Goal: Information Seeking & Learning: Check status

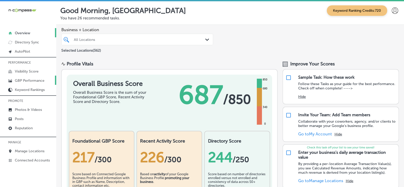
click at [36, 81] on p "GBP Performance" at bounding box center [30, 80] width 30 height 4
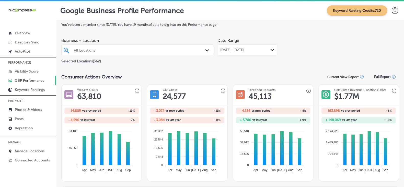
click at [113, 51] on div "All Locations" at bounding box center [140, 50] width 132 height 4
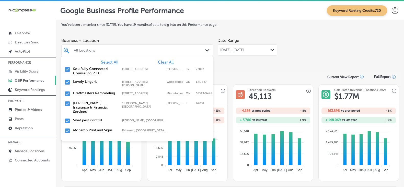
click at [166, 62] on span "Clear All" at bounding box center [166, 62] width 16 height 5
paste input "A1 Water Restoration"
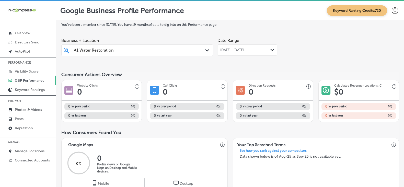
click at [217, 75] on div "Consumer Actions Overview" at bounding box center [229, 75] width 337 height 6
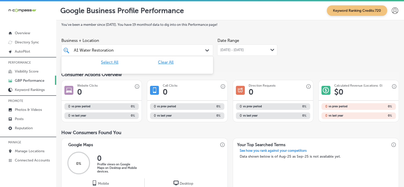
click at [131, 51] on div "A1 Water Restoration A1 Water Restoration" at bounding box center [130, 50] width 115 height 7
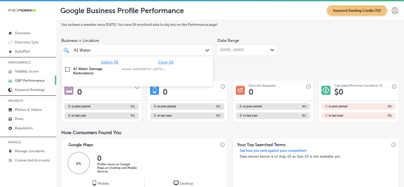
click at [93, 74] on label "A1 Water Damage Restorations" at bounding box center [95, 71] width 44 height 9
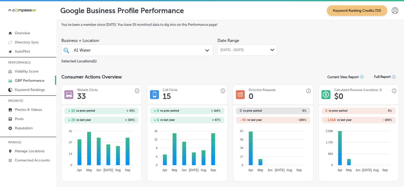
click at [166, 52] on div "A1 Water A1 Water" at bounding box center [130, 50] width 115 height 7
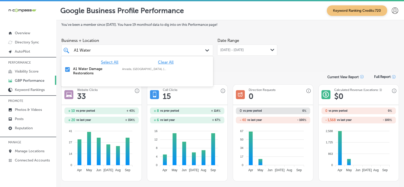
click at [162, 64] on span "Clear All" at bounding box center [166, 62] width 16 height 5
click at [84, 46] on div "A1 Water A1 Water Path Created with Sketch." at bounding box center [137, 49] width 152 height 11
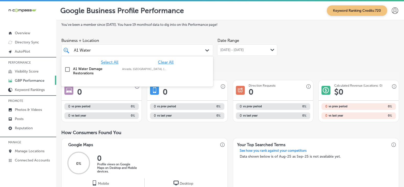
click at [84, 46] on div "A1 Water A1 Water Path Created with Sketch." at bounding box center [137, 49] width 152 height 11
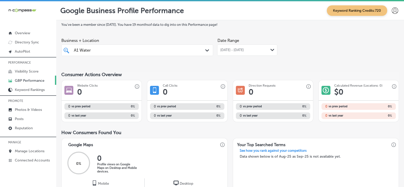
click at [87, 51] on input "A1 Water" at bounding box center [82, 50] width 17 height 5
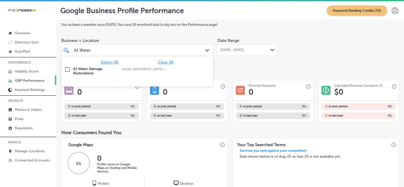
click at [87, 51] on input "A1 Water" at bounding box center [82, 50] width 17 height 5
paste input "ble Restoration"
click at [92, 70] on label "Able Restoration" at bounding box center [95, 69] width 44 height 4
type input "Able Restoration"
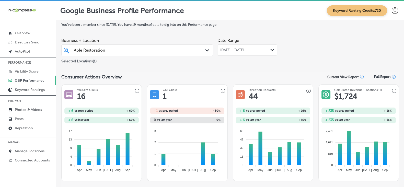
click at [115, 51] on div "Able Restoration Able Restoration" at bounding box center [130, 50] width 115 height 7
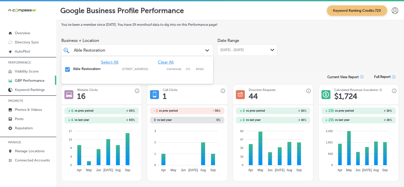
click at [161, 64] on span "Clear All" at bounding box center [166, 62] width 16 height 5
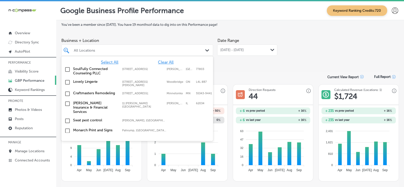
paste input "AmeriForce Environmental INC"
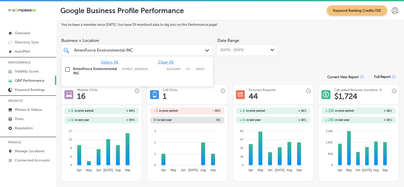
click at [80, 72] on label "AmeriForce Environmental INC" at bounding box center [95, 71] width 44 height 9
click at [262, 74] on div "Consumer Actions Overview Current View Report Full Report" at bounding box center [229, 77] width 337 height 10
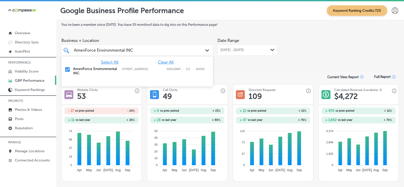
click at [146, 53] on div "AmeriForce Environmental INC AmeriForce Environmental INC" at bounding box center [130, 50] width 115 height 7
click at [167, 63] on span "Clear All" at bounding box center [166, 62] width 16 height 5
click at [125, 51] on input "AmeriForce Environmental INC" at bounding box center [103, 50] width 59 height 5
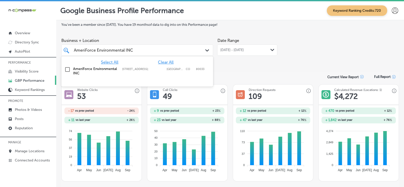
paste input "KG Electrical"
click at [86, 70] on label "AKG Electrical" at bounding box center [95, 69] width 44 height 4
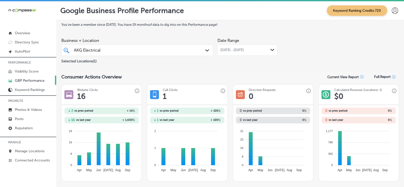
click at [188, 52] on div "AKG Electrical AKG Electrical" at bounding box center [137, 50] width 132 height 8
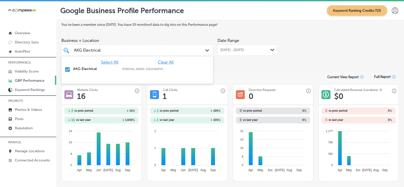
click at [164, 63] on span "Clear All" at bounding box center [166, 62] width 16 height 5
click at [97, 52] on input "AKG Electrical" at bounding box center [87, 50] width 27 height 5
paste input "Baby Face Spa"
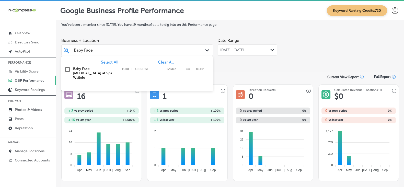
click at [93, 73] on label "Baby Face [MEDICAL_DATA] at Spa Wailele" at bounding box center [95, 73] width 44 height 13
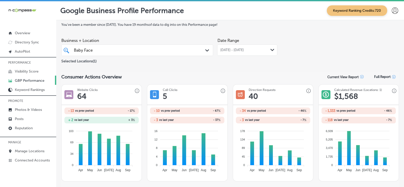
click at [168, 51] on div "Baby Face Baby Face" at bounding box center [130, 50] width 115 height 7
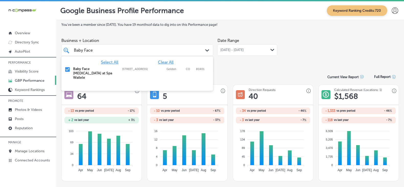
click at [167, 62] on span "Clear All" at bounding box center [166, 62] width 16 height 5
click at [90, 49] on input "Baby Face" at bounding box center [84, 50] width 20 height 5
paste input "ek Primary Clinic"
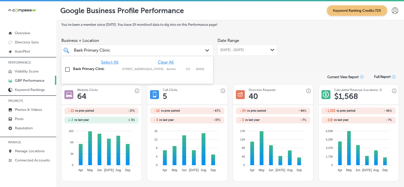
click at [90, 69] on label "Baek Primary Clinic" at bounding box center [95, 69] width 44 height 4
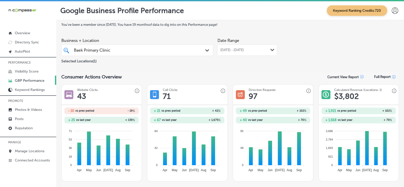
click at [146, 49] on div "Baek Primary Clinic [GEOGRAPHIC_DATA]" at bounding box center [130, 50] width 115 height 7
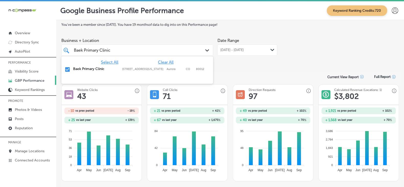
click at [162, 62] on span "Clear All" at bounding box center [166, 62] width 16 height 5
paste input "rothers Wheel and Tire"
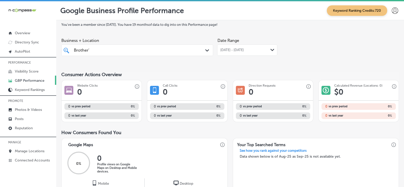
click at [133, 54] on div "Brother' Brother'" at bounding box center [130, 50] width 115 height 7
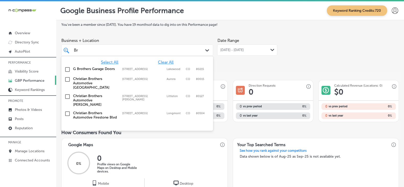
type input "B"
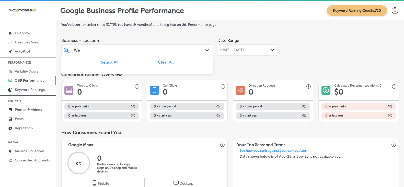
type input "W"
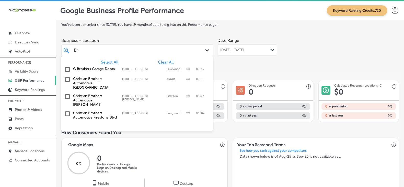
type input "B"
paste input "Brothers Wheel and Tire"
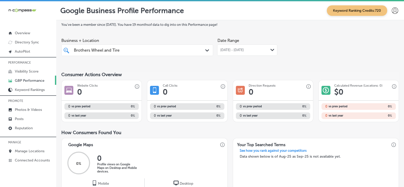
click at [120, 51] on input "Brothers Wheel and Tire" at bounding box center [97, 50] width 46 height 5
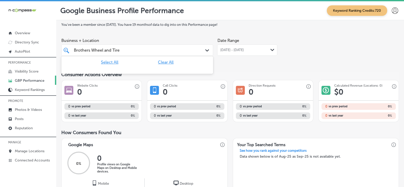
click at [120, 51] on input "Brothers Wheel and Tire" at bounding box center [97, 50] width 46 height 5
paste input "A1 Water Restoration"
click at [109, 49] on input "A1 Water Restoration" at bounding box center [94, 50] width 40 height 5
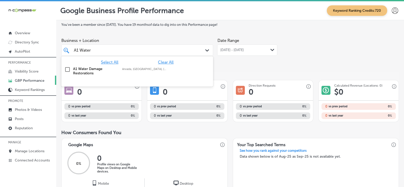
click at [98, 69] on label "A1 Water Damage Restorations" at bounding box center [95, 71] width 44 height 9
type input "A1 Water"
click at [260, 69] on div "You've been a member since [DATE] . You have 19 months of data to dig into on t…" at bounding box center [229, 188] width 337 height 330
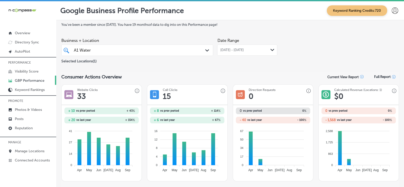
click at [232, 50] on span "[DATE] - [DATE]" at bounding box center [231, 50] width 23 height 4
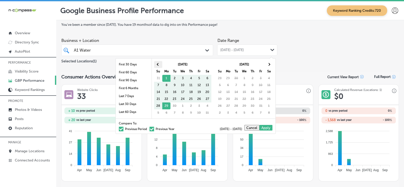
click at [156, 62] on th at bounding box center [158, 64] width 8 height 7
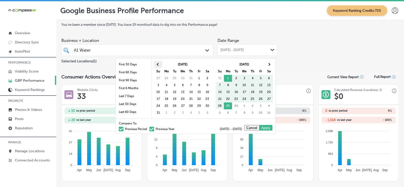
click at [155, 63] on th at bounding box center [158, 64] width 8 height 7
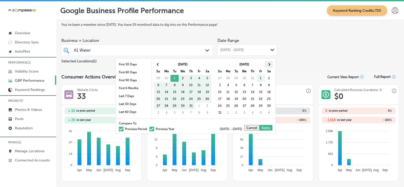
click at [269, 65] on span at bounding box center [268, 64] width 3 height 3
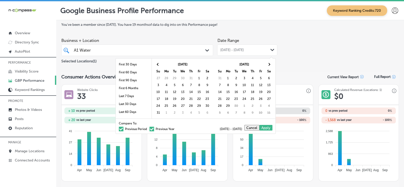
click at [269, 65] on span at bounding box center [268, 64] width 3 height 3
click at [160, 63] on th at bounding box center [158, 64] width 8 height 7
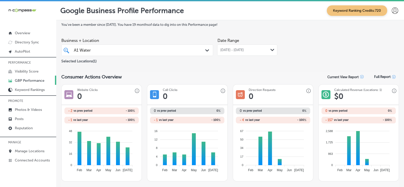
click at [243, 50] on span "[DATE] - [DATE]" at bounding box center [231, 50] width 23 height 4
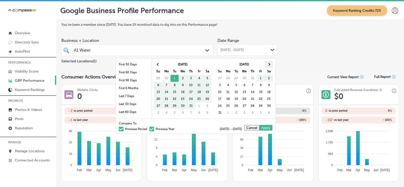
click at [269, 65] on th at bounding box center [269, 64] width 8 height 7
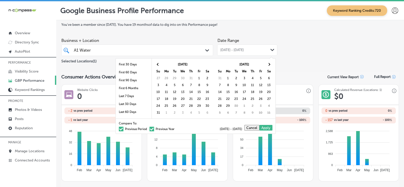
click at [269, 65] on th at bounding box center [269, 64] width 8 height 7
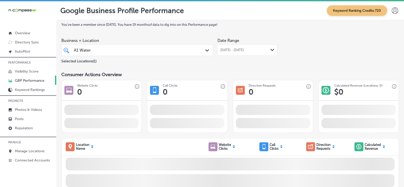
drag, startPoint x: 165, startPoint y: 79, endPoint x: 158, endPoint y: 69, distance: 11.8
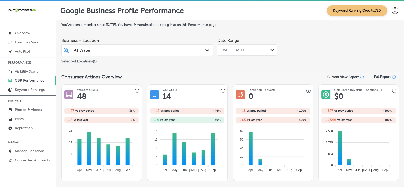
click at [263, 51] on div "[DATE] - [DATE] Path Created with Sketch." at bounding box center [247, 50] width 54 height 4
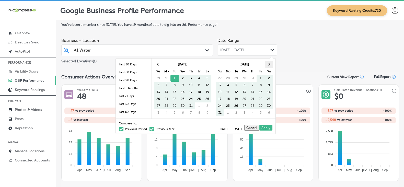
click at [271, 67] on th at bounding box center [269, 64] width 8 height 7
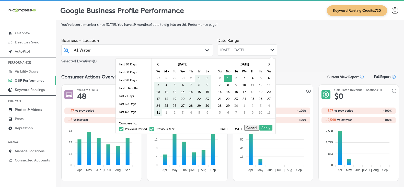
click at [271, 67] on th at bounding box center [269, 64] width 8 height 7
